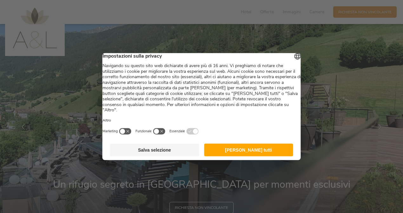
click at [242, 157] on button "Accetta tutti" at bounding box center [248, 150] width 89 height 13
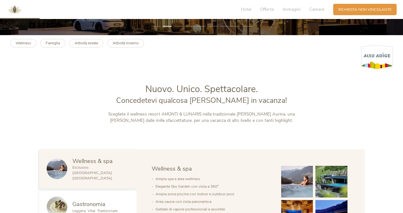
scroll to position [158, 0]
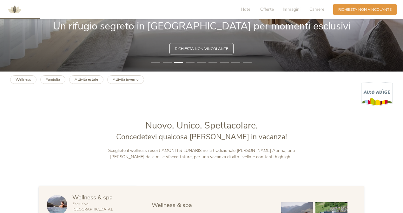
click at [184, 50] on span "Richiesta non vincolante" at bounding box center [201, 48] width 53 height 5
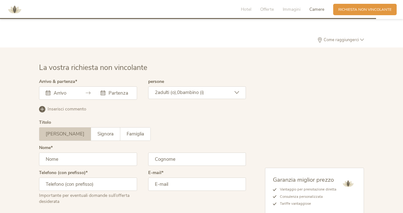
scroll to position [1571, 0]
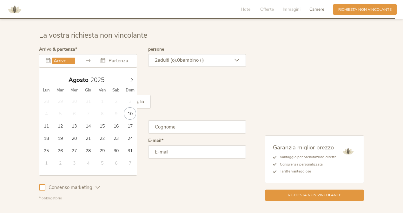
click at [70, 58] on input "text" at bounding box center [63, 61] width 23 height 6
type input "31.08.2025"
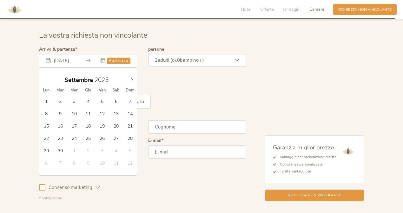
click at [118, 58] on input "text" at bounding box center [118, 61] width 23 height 6
type input "04.09.2025"
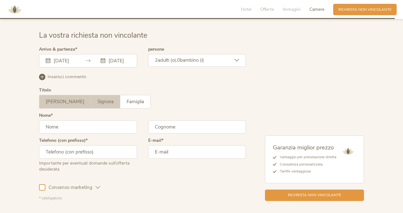
click at [97, 99] on span "Signora" at bounding box center [105, 102] width 16 height 6
click at [74, 123] on input "text" at bounding box center [88, 126] width 98 height 13
type input "p"
type input "PAOLA"
click at [154, 124] on input "text" at bounding box center [197, 126] width 98 height 13
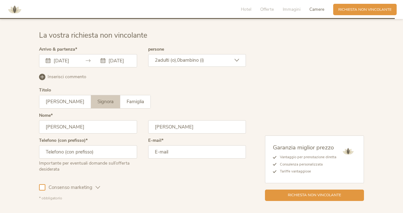
type input "PIRRO"
click at [106, 146] on input "text" at bounding box center [88, 151] width 98 height 13
type input "3666600293"
click at [170, 146] on input "email" at bounding box center [197, 151] width 98 height 13
type input "pirro.11866@gmail.com"
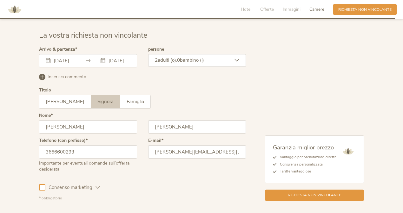
click at [43, 184] on div at bounding box center [42, 187] width 6 height 6
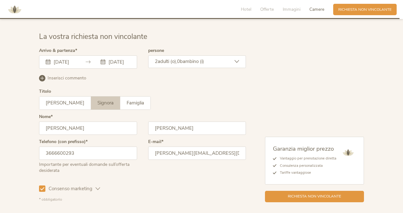
scroll to position [1604, 0]
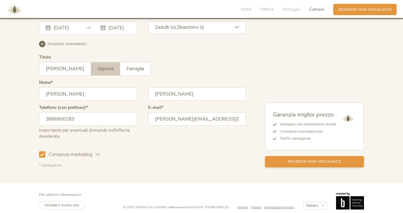
click at [281, 160] on div "Richiesta non vincolante" at bounding box center [314, 161] width 99 height 11
